Goal: Navigation & Orientation: Find specific page/section

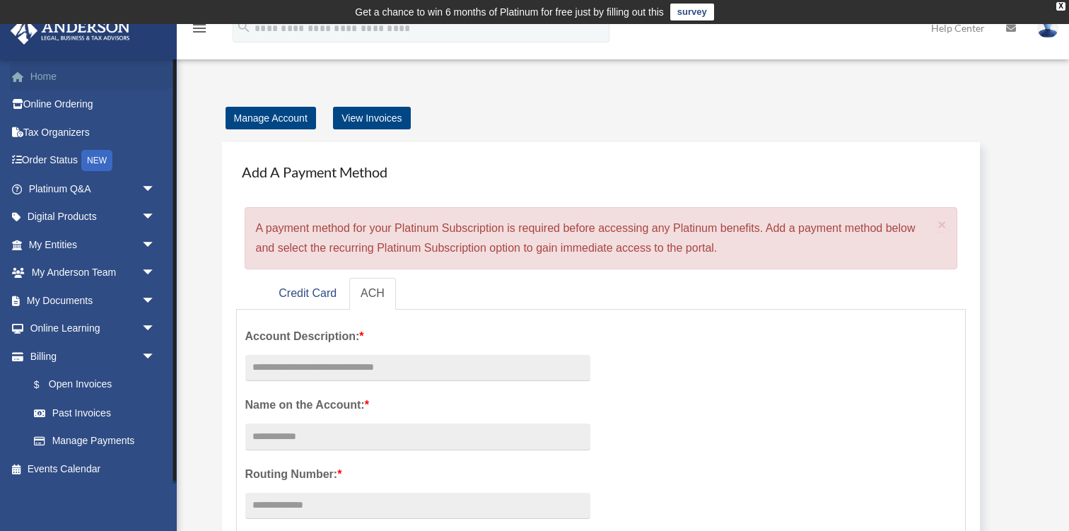
click at [25, 77] on span at bounding box center [25, 77] width 11 height 10
click at [43, 154] on link "Order Status NEW" at bounding box center [93, 160] width 167 height 29
click at [143, 188] on span "arrow_drop_down" at bounding box center [155, 189] width 28 height 29
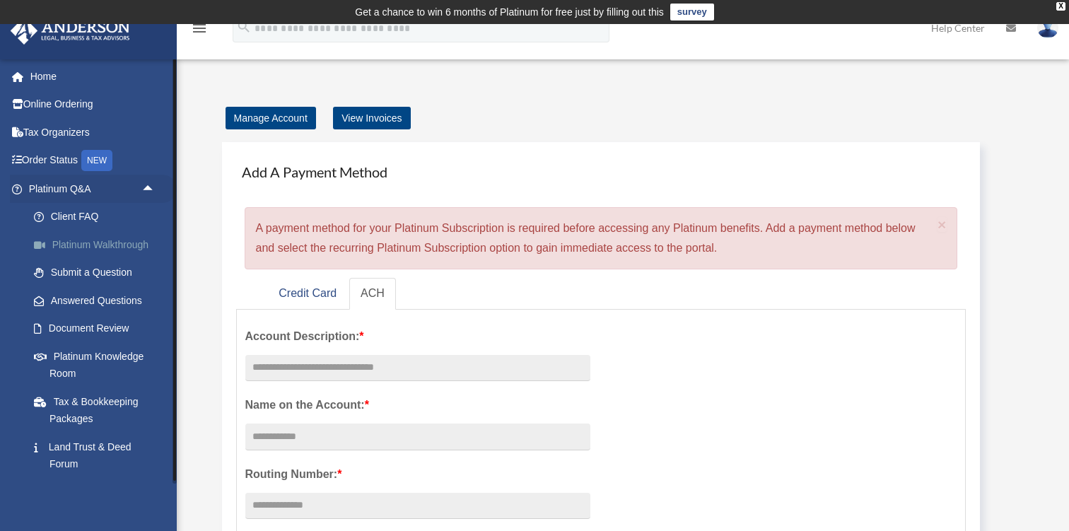
click at [127, 242] on link "Platinum Walkthrough" at bounding box center [98, 244] width 157 height 28
